Goal: Use online tool/utility: Utilize a website feature to perform a specific function

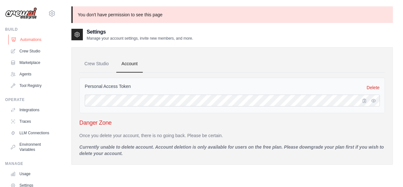
click at [41, 42] on link "Automations" at bounding box center [32, 39] width 48 height 10
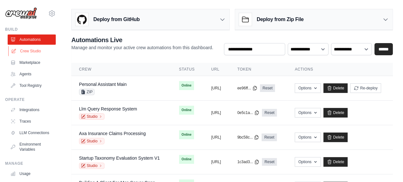
click at [35, 51] on link "Crew Studio" at bounding box center [32, 51] width 48 height 10
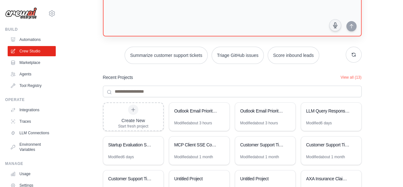
scroll to position [89, 0]
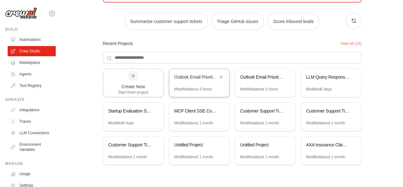
click at [199, 81] on div "Outlook Email Priority Assistant" at bounding box center [199, 78] width 60 height 18
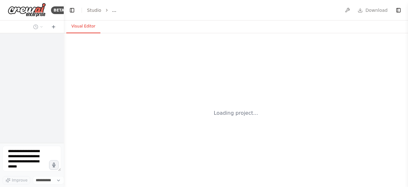
select select "****"
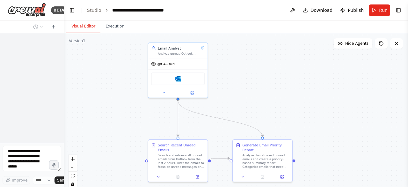
drag, startPoint x: 253, startPoint y: 89, endPoint x: 280, endPoint y: 72, distance: 32.1
click at [280, 72] on div ".deletable-edge-delete-btn { width: 20px; height: 20px; border: 0px solid #ffff…" at bounding box center [236, 112] width 344 height 159
click at [383, 9] on span "Run" at bounding box center [383, 10] width 9 height 6
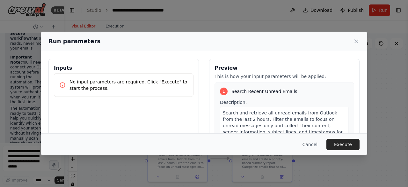
scroll to position [951, 0]
click at [342, 143] on button "Execute" at bounding box center [342, 143] width 33 height 11
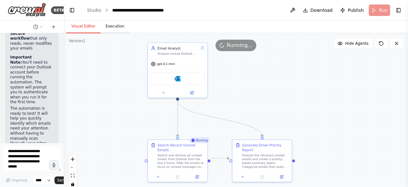
click at [117, 25] on button "Execution" at bounding box center [114, 26] width 29 height 13
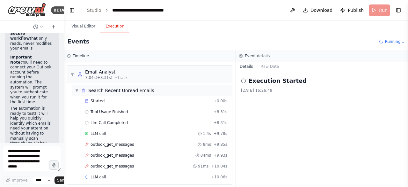
scroll to position [3, 0]
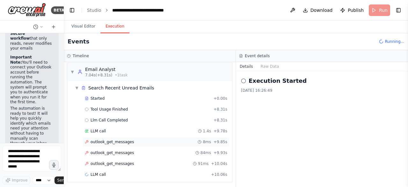
click at [136, 140] on div "outlook_get_messages 8ms + 9.85s" at bounding box center [156, 141] width 143 height 5
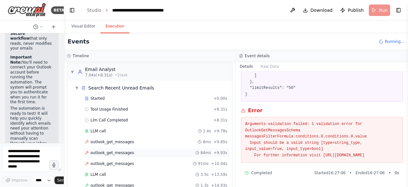
scroll to position [24, 0]
